Goal: Information Seeking & Learning: Learn about a topic

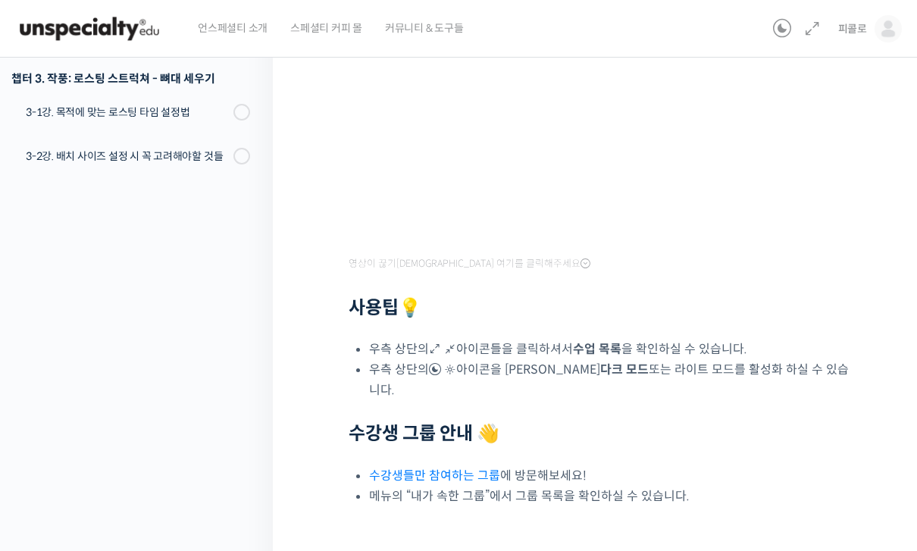
scroll to position [414, 0]
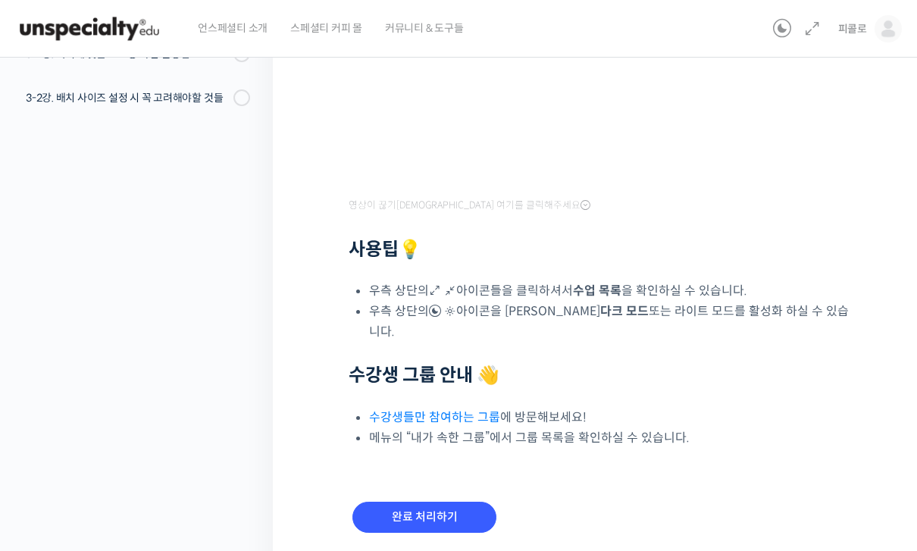
click at [442, 502] on input "완료 처리하기" at bounding box center [424, 517] width 144 height 31
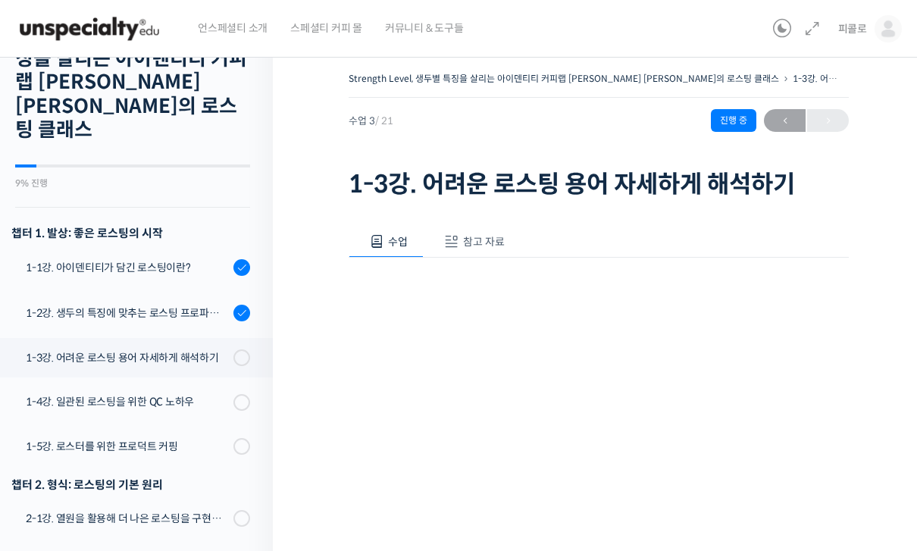
scroll to position [86, 0]
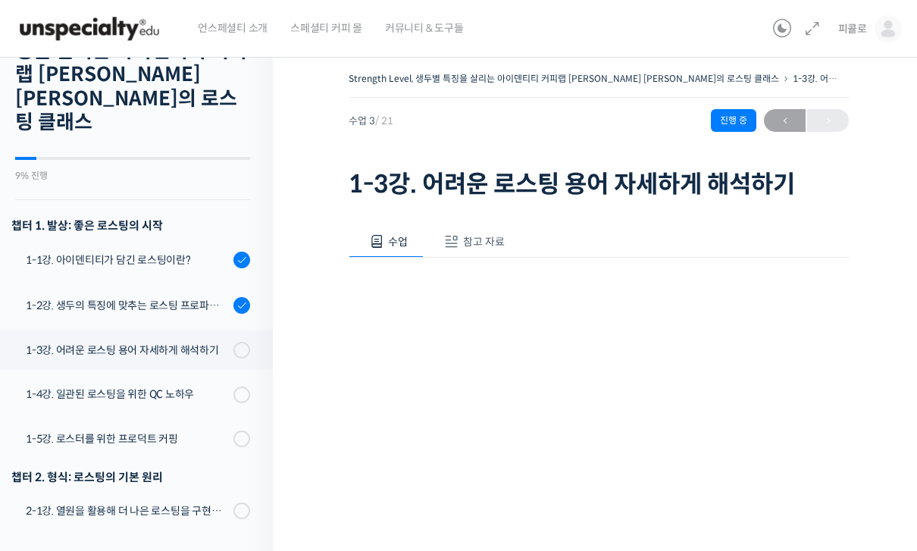
click at [108, 342] on div "1-3강. 어려운 로스팅 용어 자세하게 해석하기" at bounding box center [127, 350] width 203 height 17
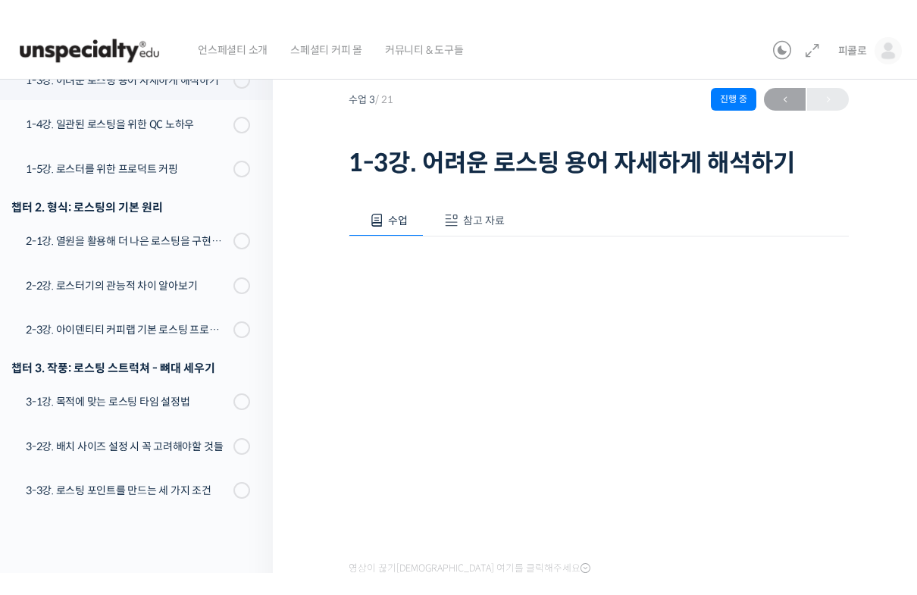
scroll to position [18, 0]
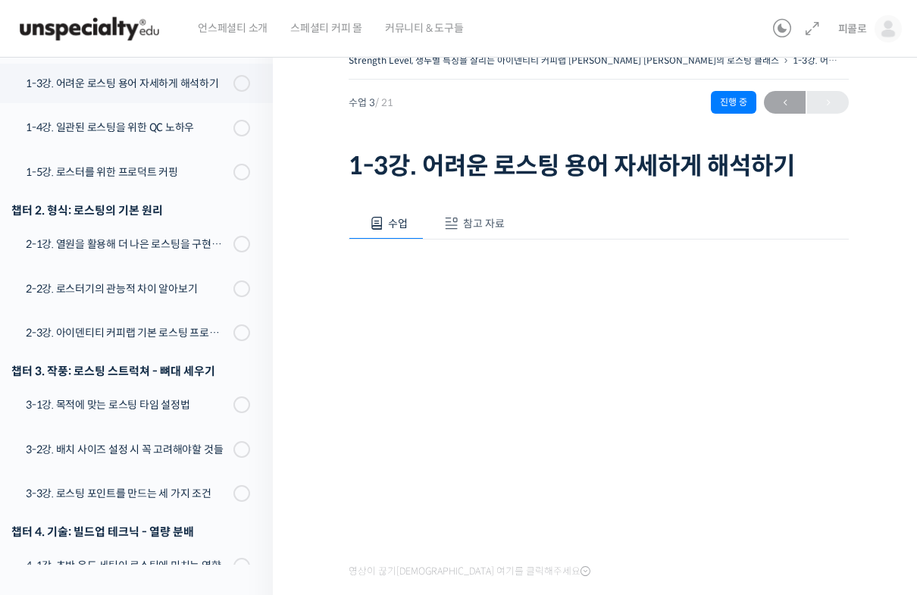
click at [478, 550] on html "언스페셜티 소개 스페셜티 커피 몰 커뮤니티 & 도구들 피콜로 피콜로 @bbirere1737040000 내가 등록한 강의 나의 자격증 수강생 그…" at bounding box center [458, 279] width 917 height 595
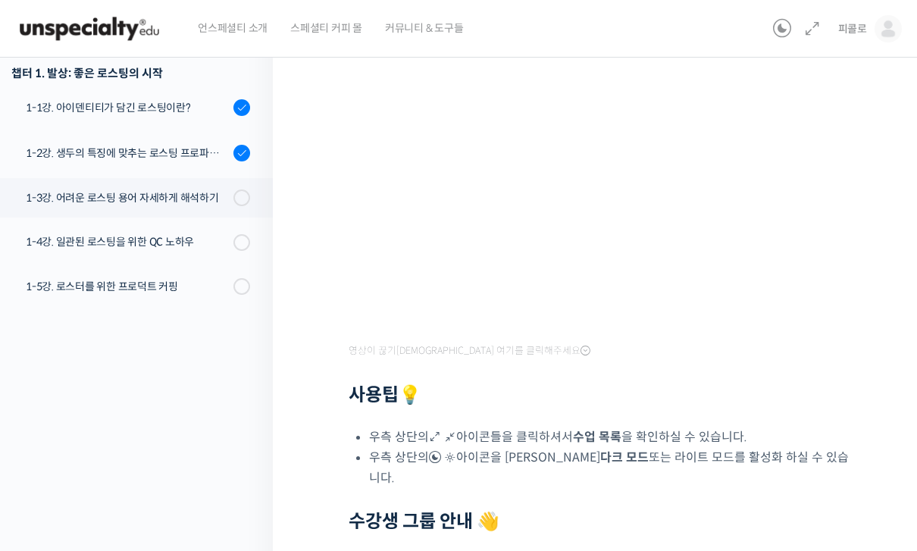
scroll to position [385, 0]
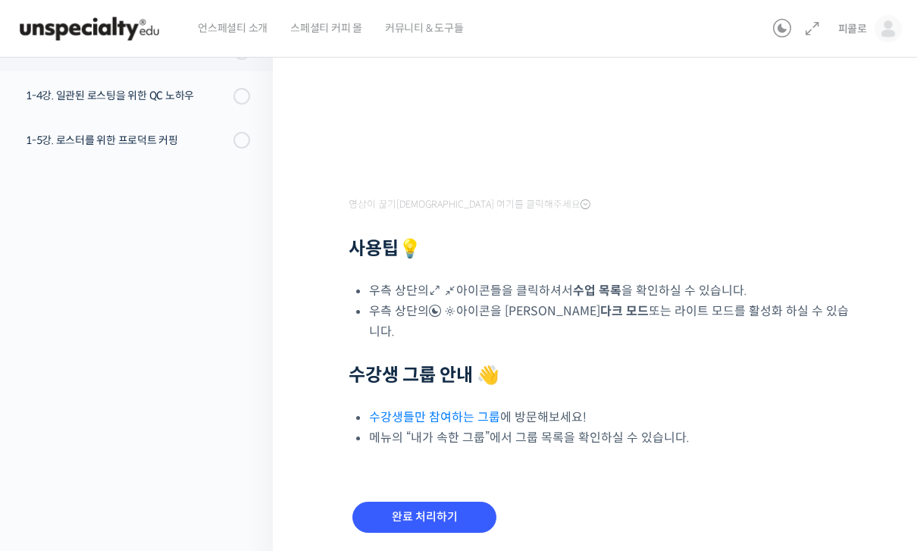
click at [439, 502] on input "완료 처리하기" at bounding box center [424, 517] width 144 height 31
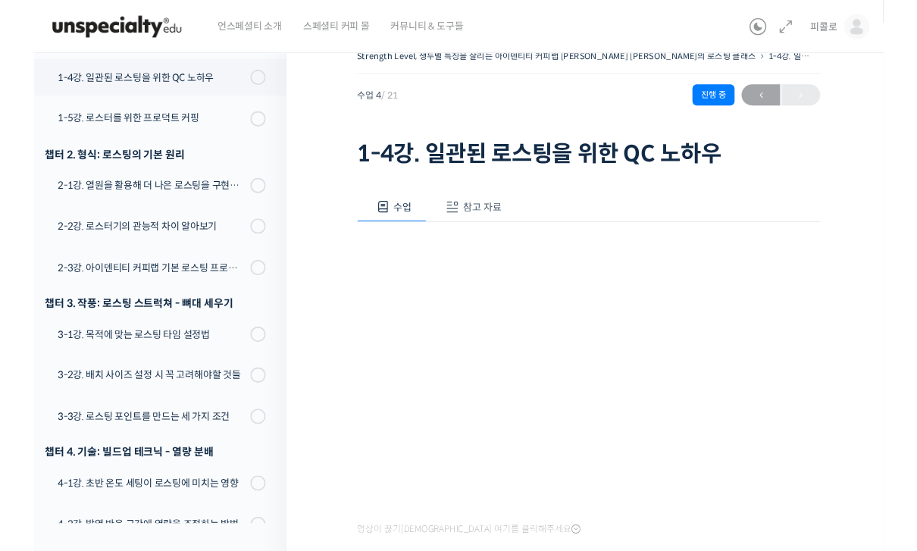
scroll to position [139, 0]
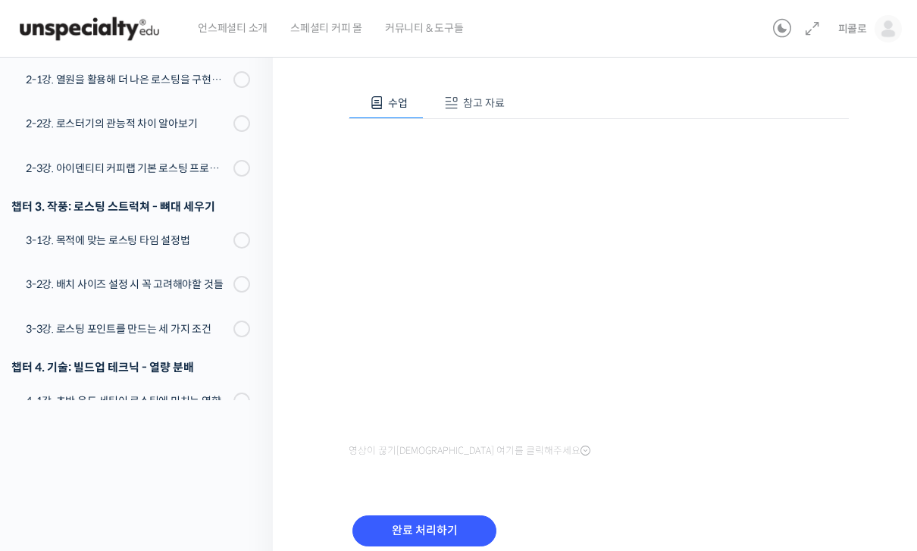
click at [454, 524] on input "완료 처리하기" at bounding box center [424, 530] width 144 height 31
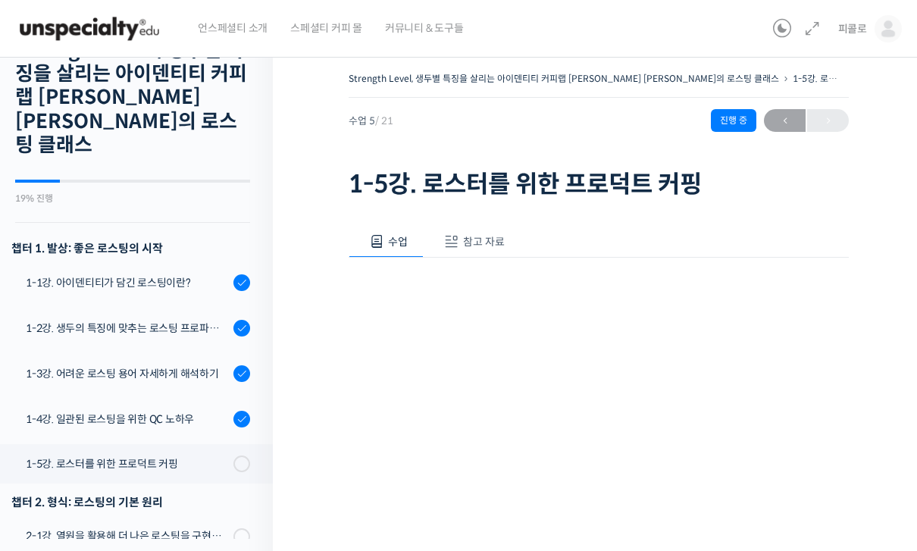
scroll to position [95, 0]
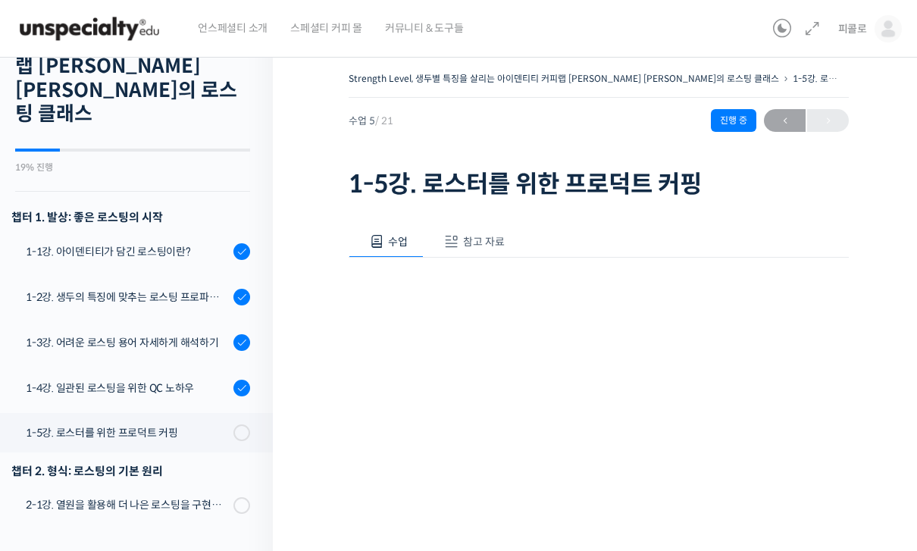
click at [166, 413] on link "1-5강. 로스터를 위한 프로덕트 커핑" at bounding box center [132, 432] width 280 height 39
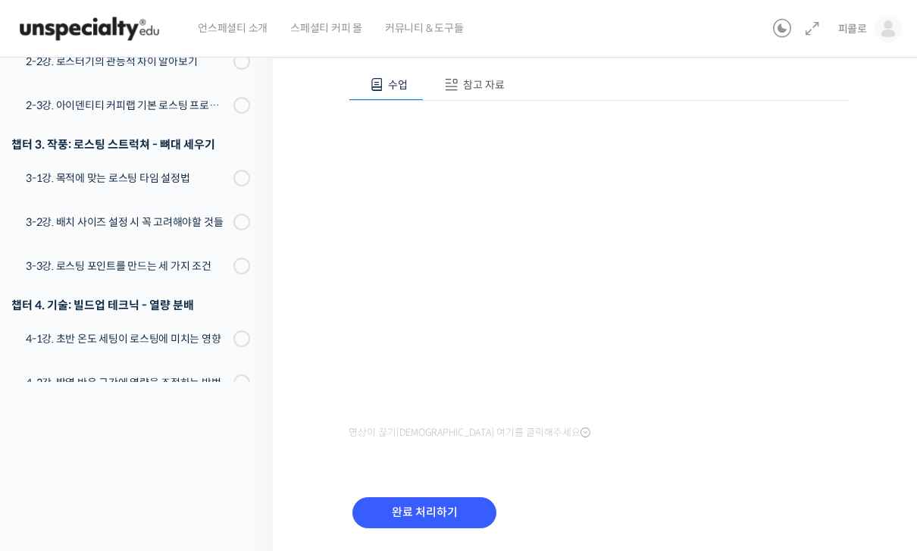
scroll to position [174, 0]
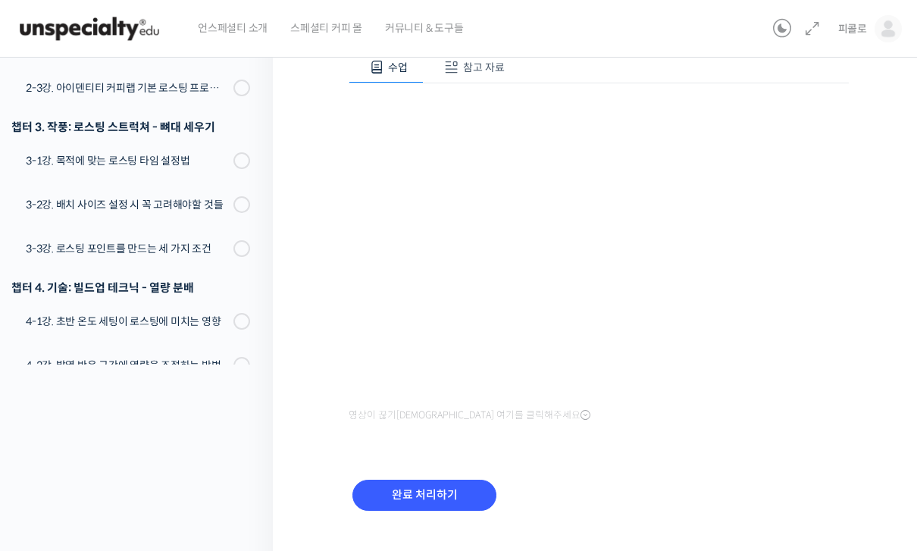
click at [428, 496] on input "완료 처리하기" at bounding box center [424, 495] width 144 height 31
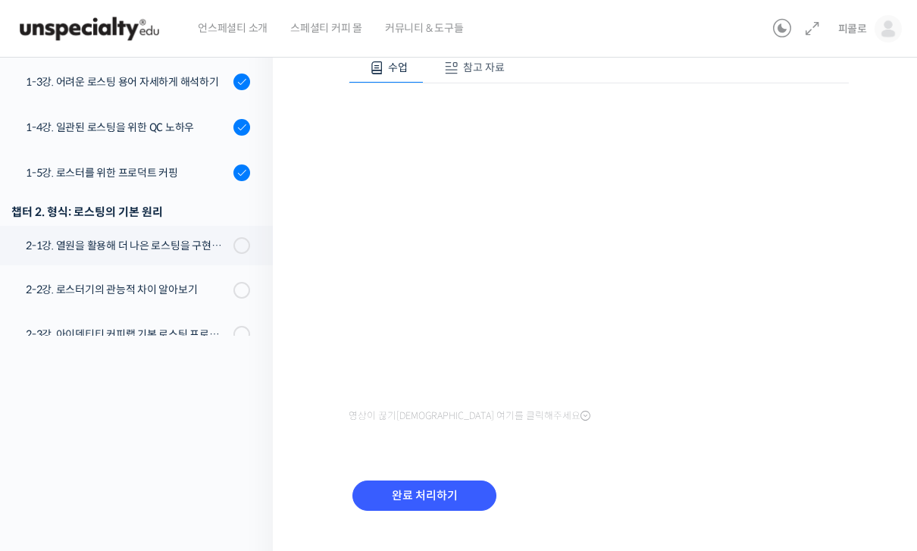
scroll to position [154, 0]
click at [453, 489] on input "완료 처리하기" at bounding box center [424, 496] width 144 height 31
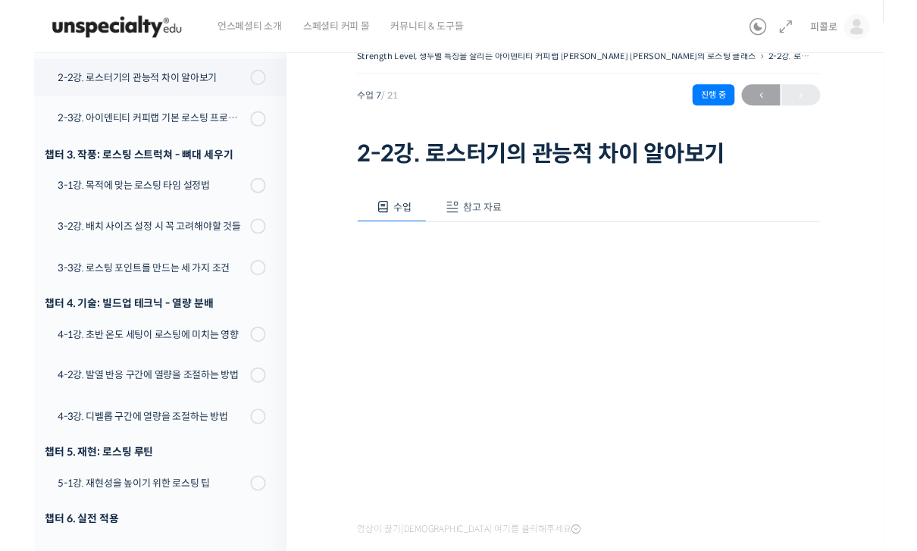
scroll to position [12, 0]
